Goal: Check status: Check status

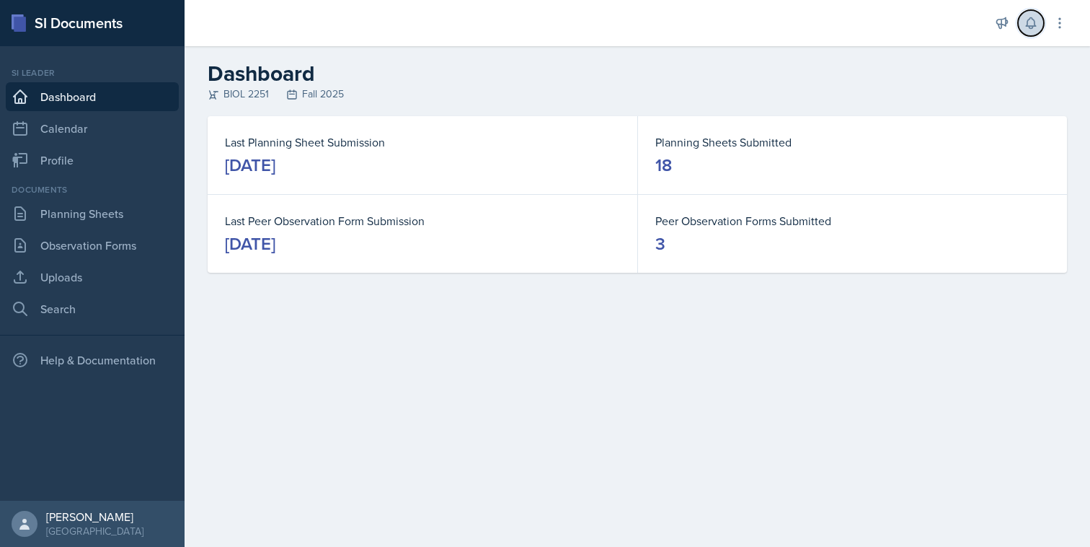
click at [1019, 25] on button at bounding box center [1031, 23] width 26 height 26
click at [107, 209] on link "Planning Sheets" at bounding box center [92, 213] width 173 height 29
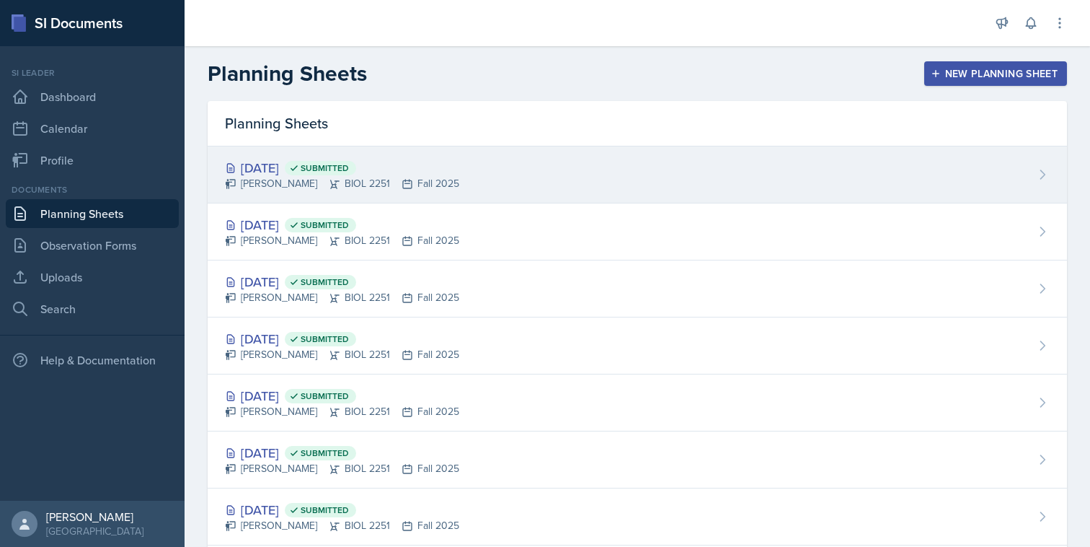
click at [454, 188] on div "Oct 17th, 2025 Submitted Stone Zhang BIOL 2251 Fall 2025" at bounding box center [638, 174] width 860 height 57
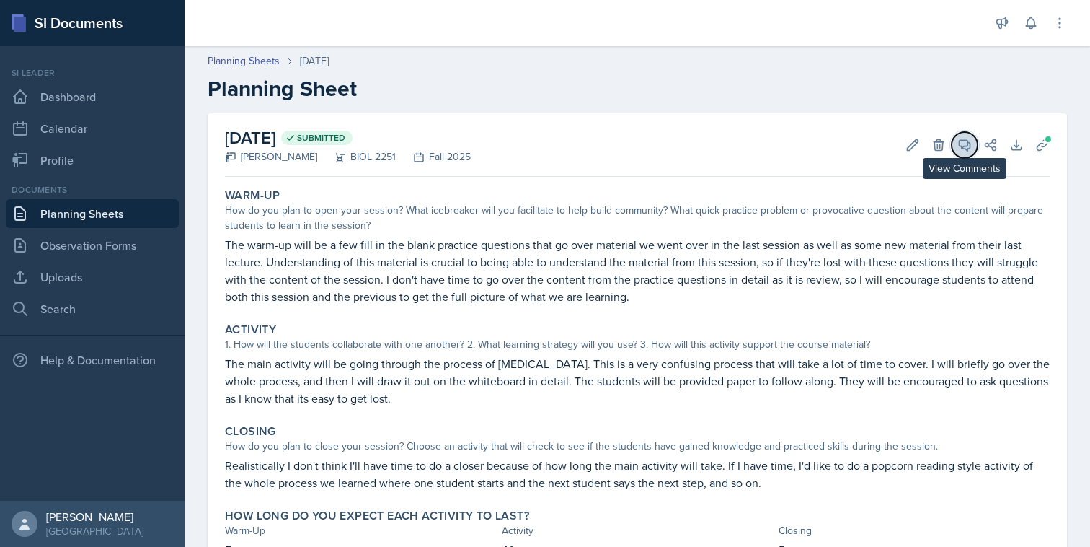
click at [968, 150] on icon at bounding box center [965, 145] width 11 height 11
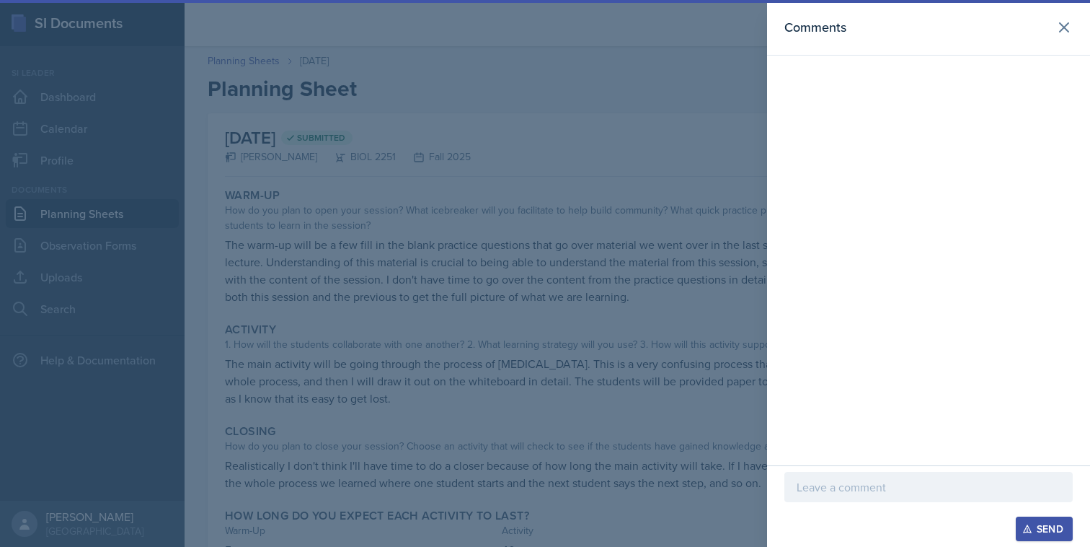
click at [684, 154] on div at bounding box center [545, 273] width 1090 height 547
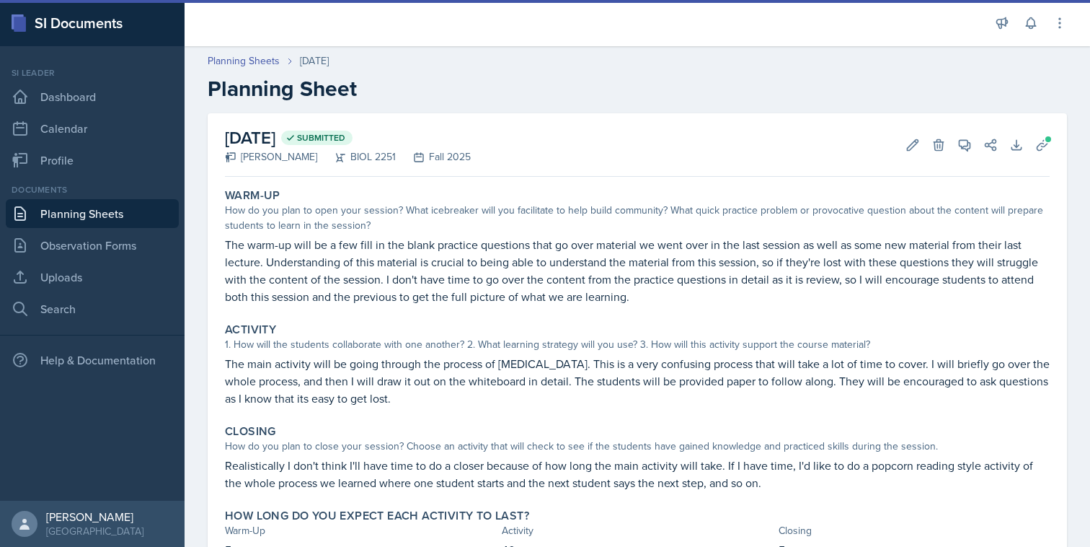
scroll to position [69, 0]
